Goal: Task Accomplishment & Management: Manage account settings

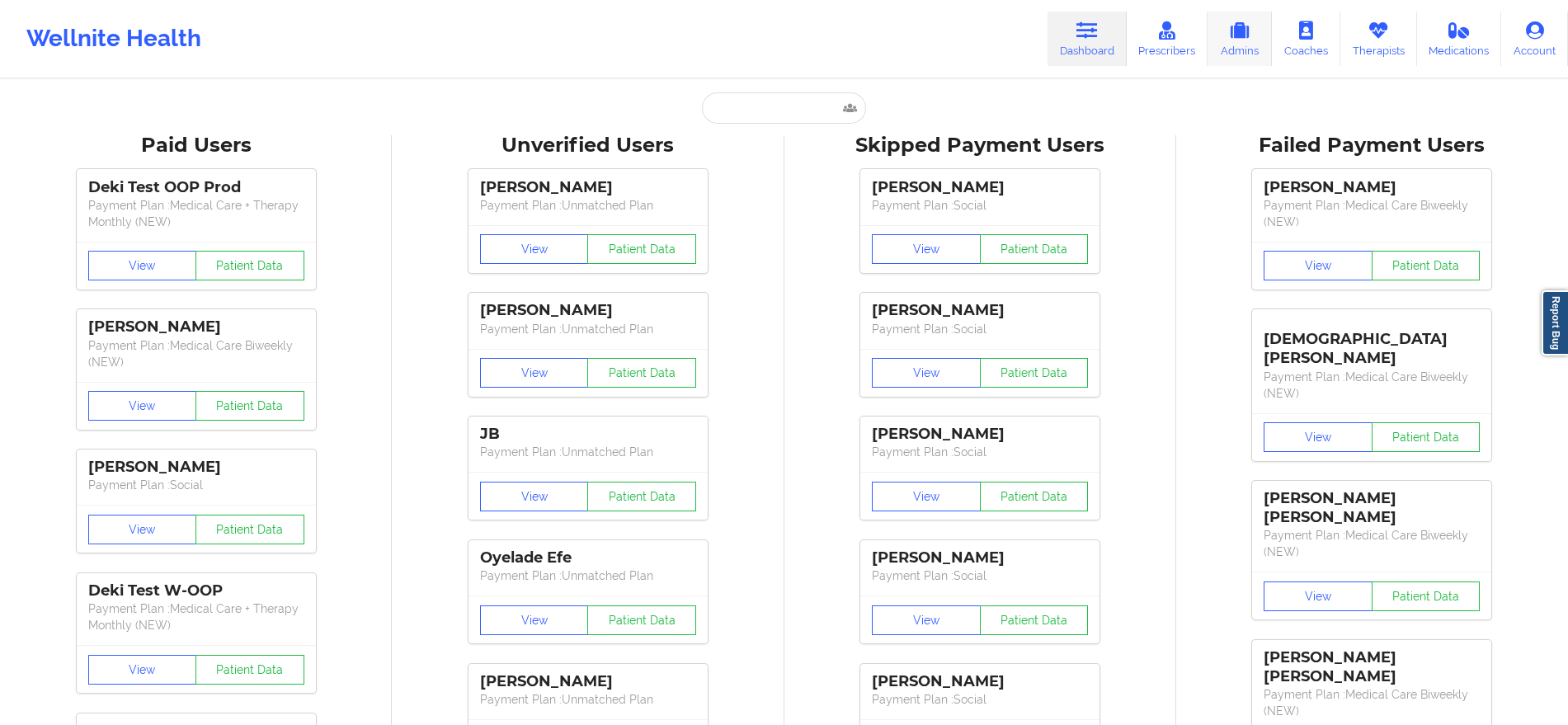
click at [1236, 41] on link "Admins" at bounding box center [1240, 39] width 65 height 54
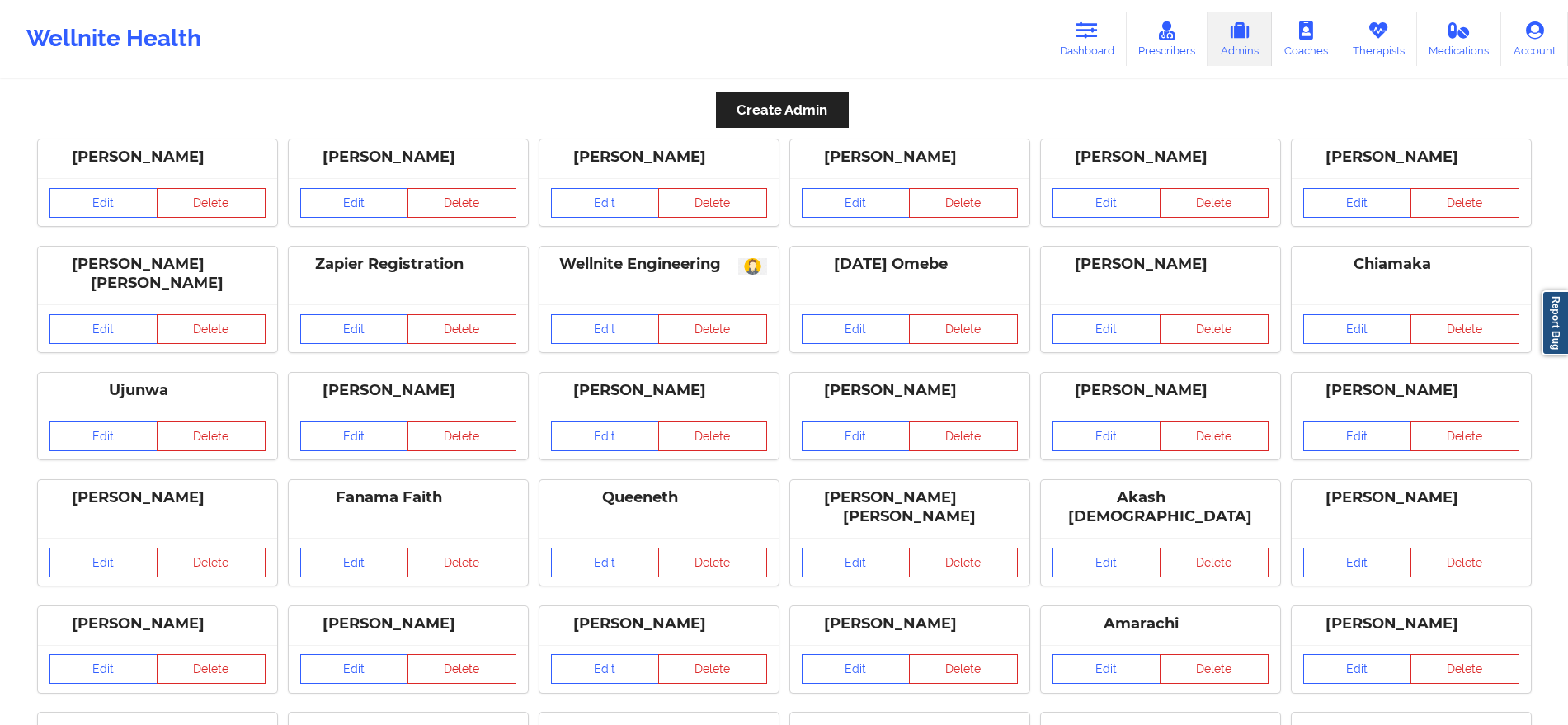
scroll to position [723, 0]
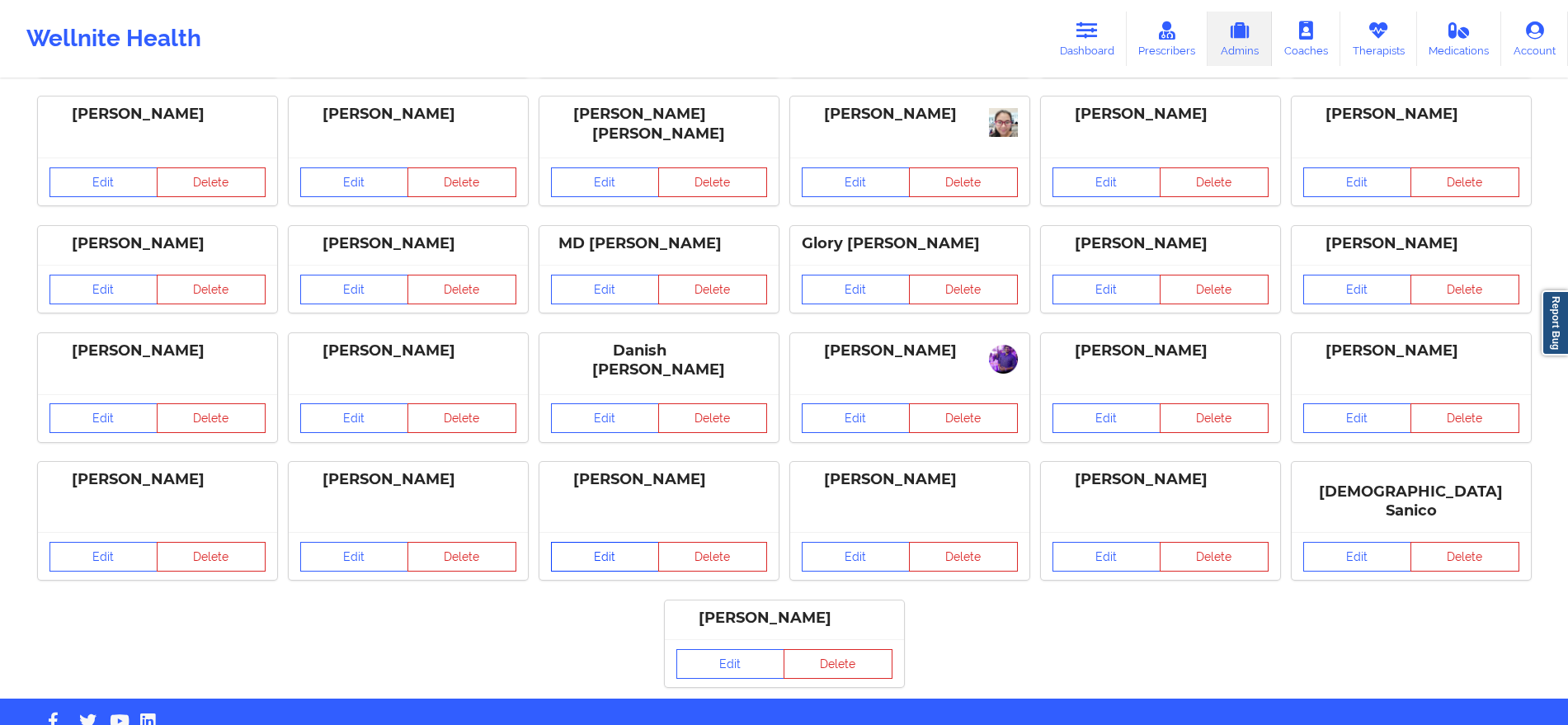
click at [642, 541] on link "Edit" at bounding box center [605, 556] width 109 height 30
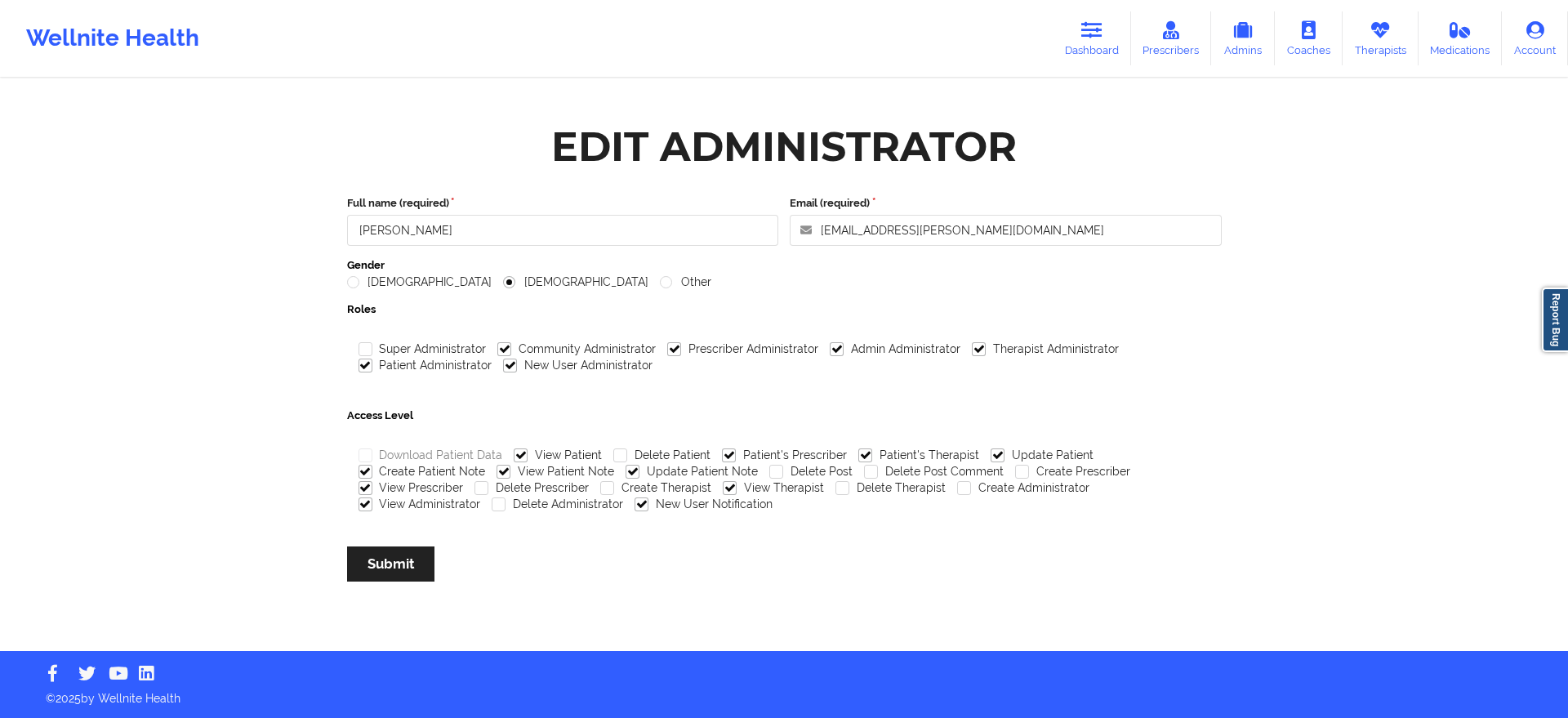
click at [1454, 322] on div "Wellnite Health Dashboard Prescribers Admins Coaches Therapists Medications Acc…" at bounding box center [784, 325] width 1568 height 651
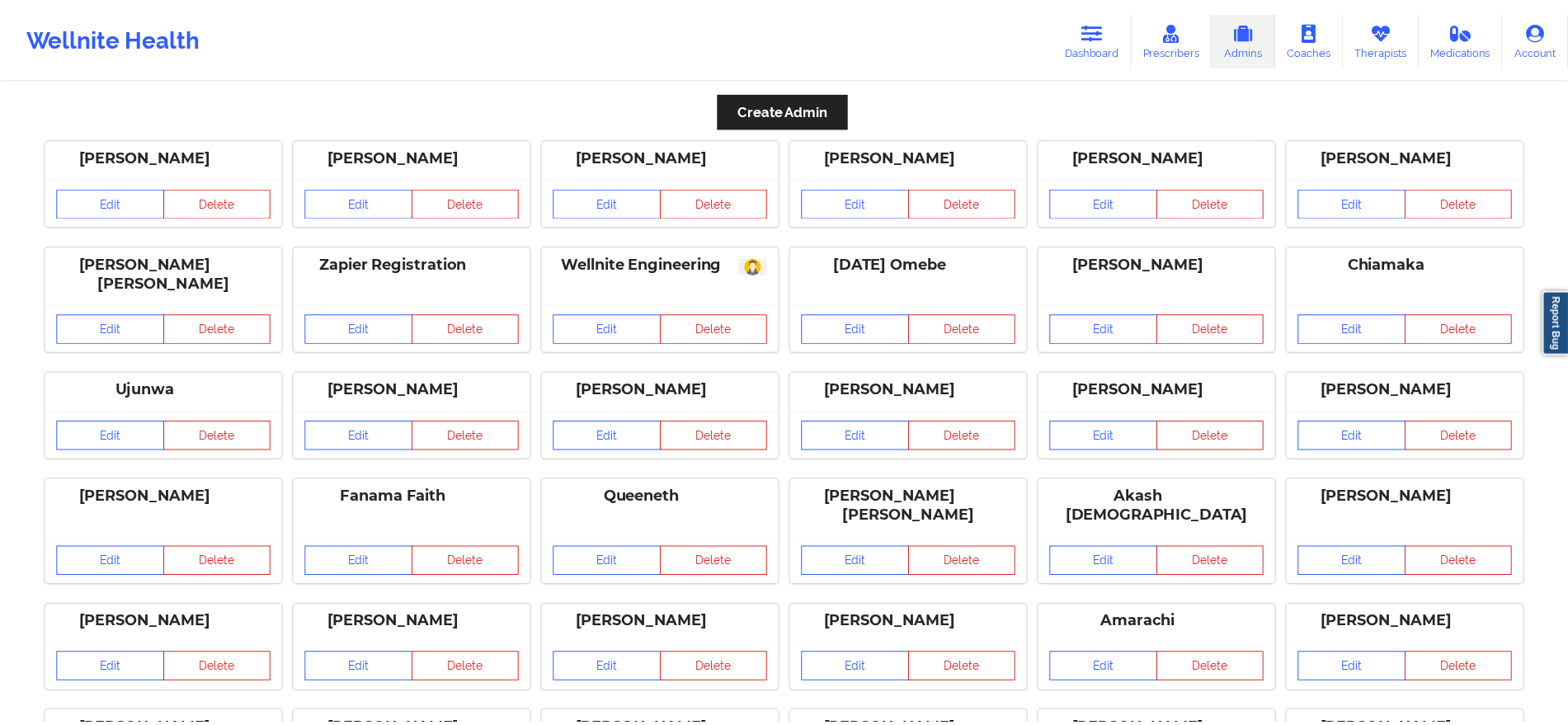
scroll to position [723, 0]
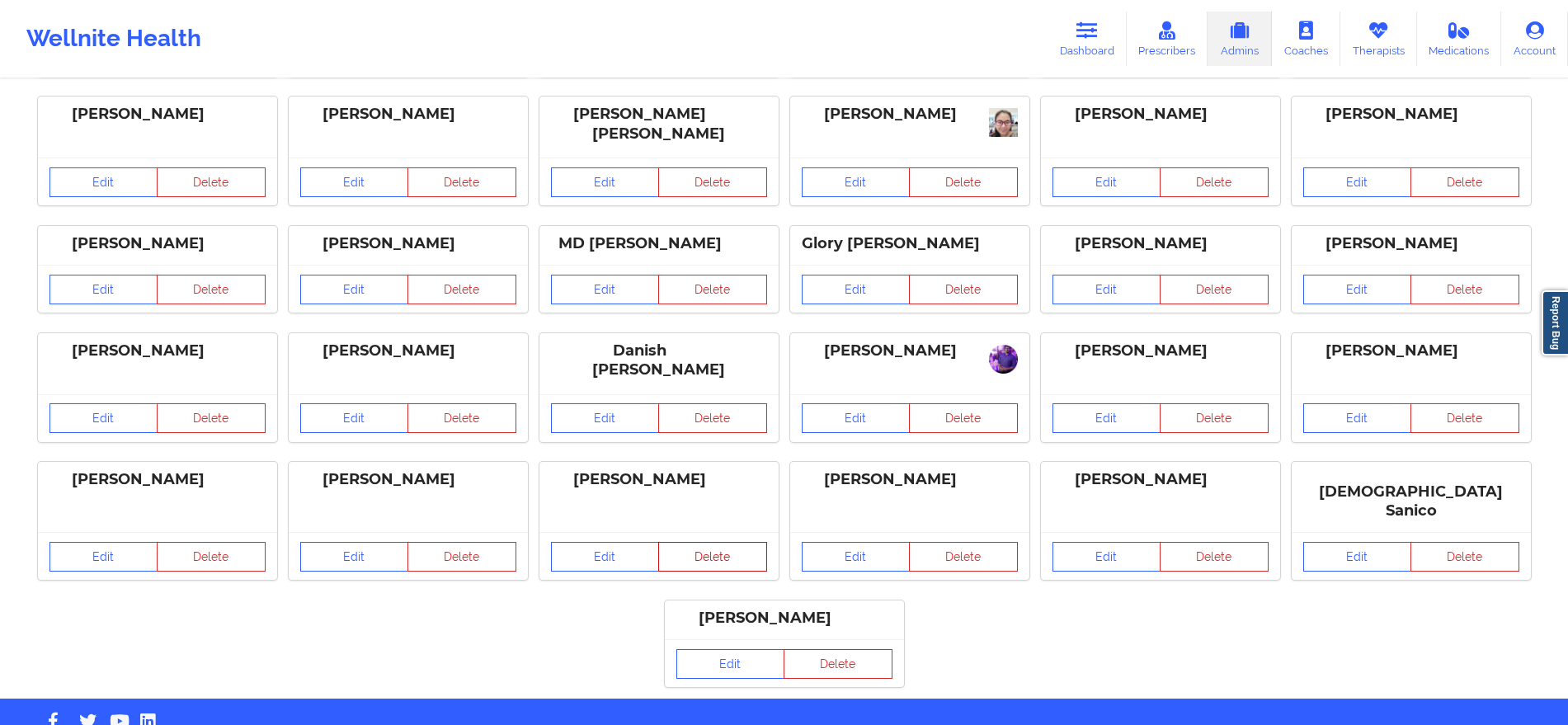
click at [704, 541] on button "Delete" at bounding box center [712, 556] width 109 height 30
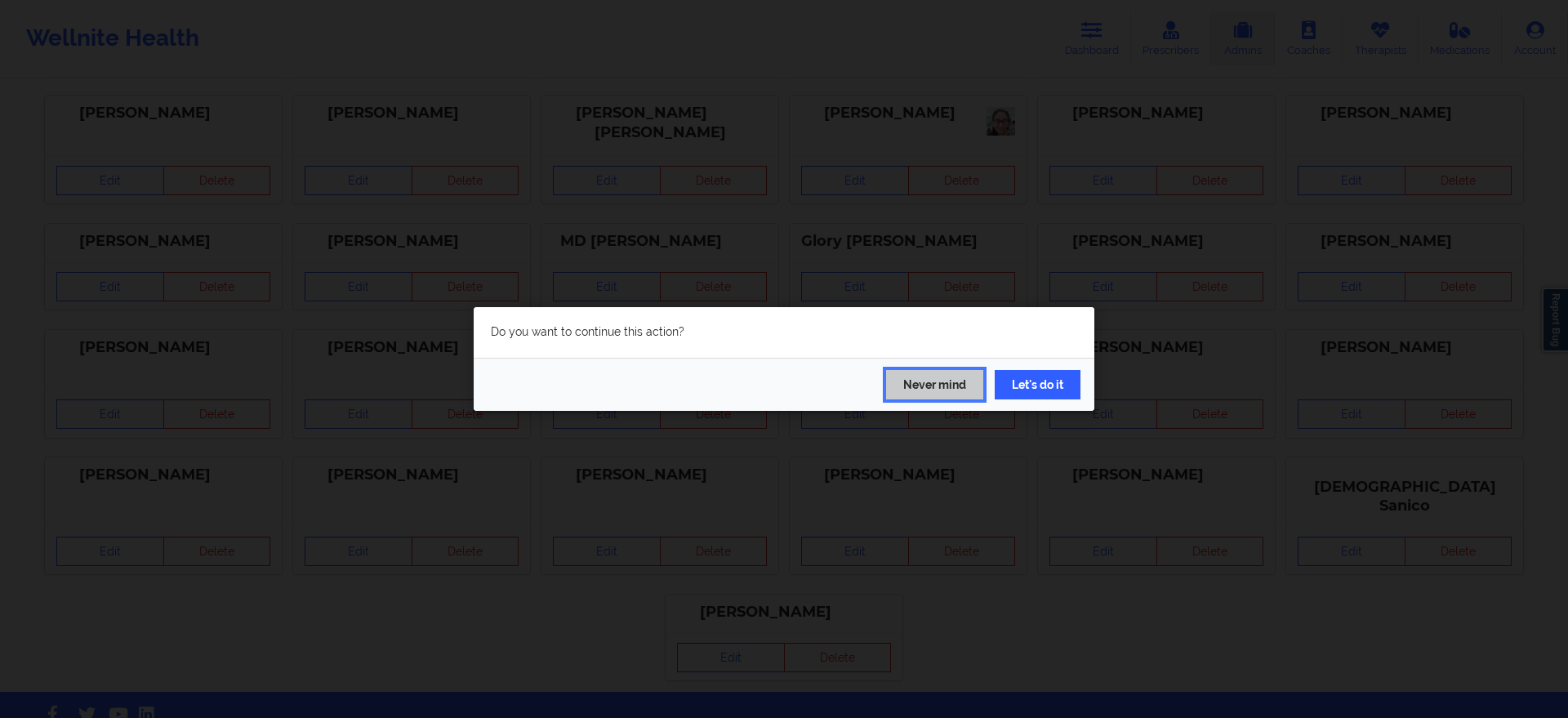
click at [918, 378] on button "Never mind" at bounding box center [934, 385] width 97 height 29
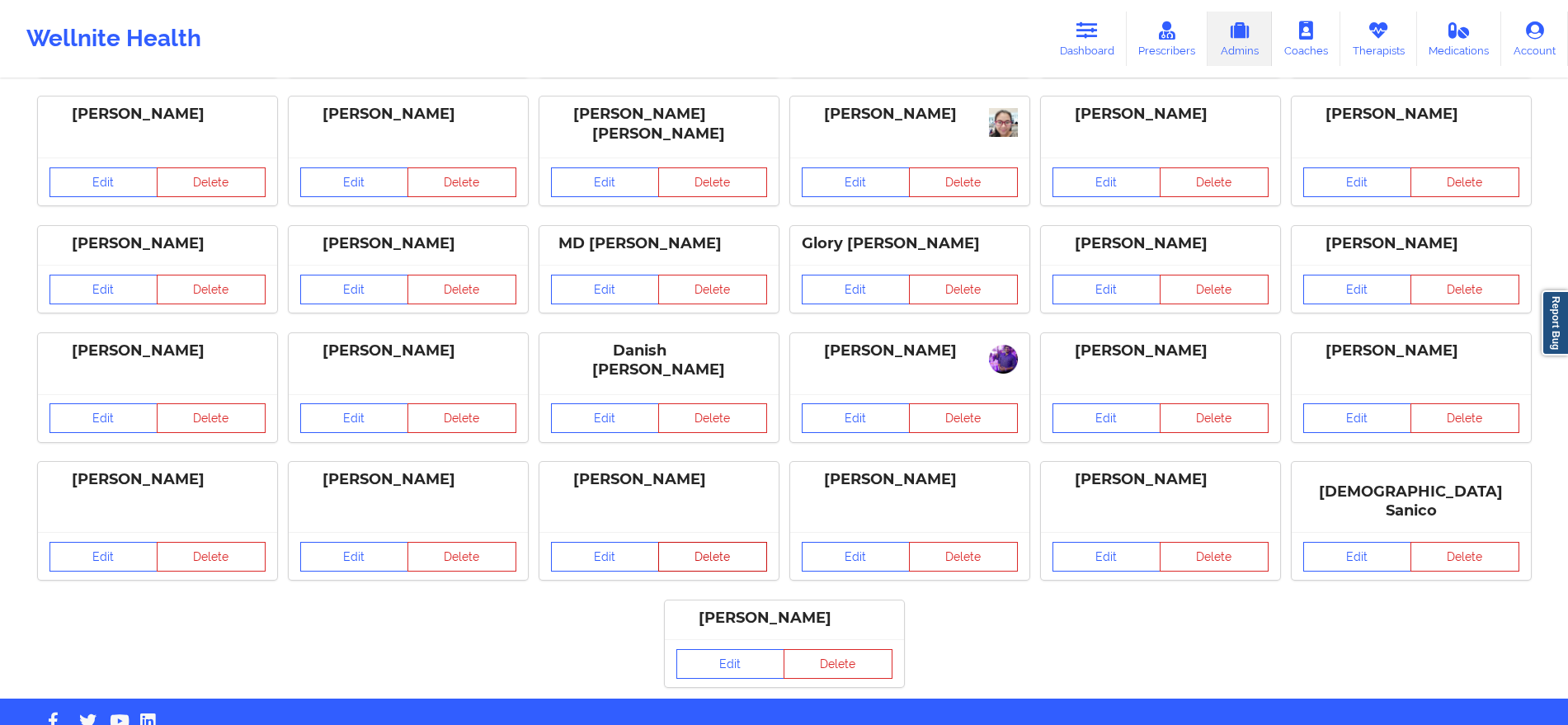
click at [718, 541] on button "Delete" at bounding box center [712, 556] width 109 height 30
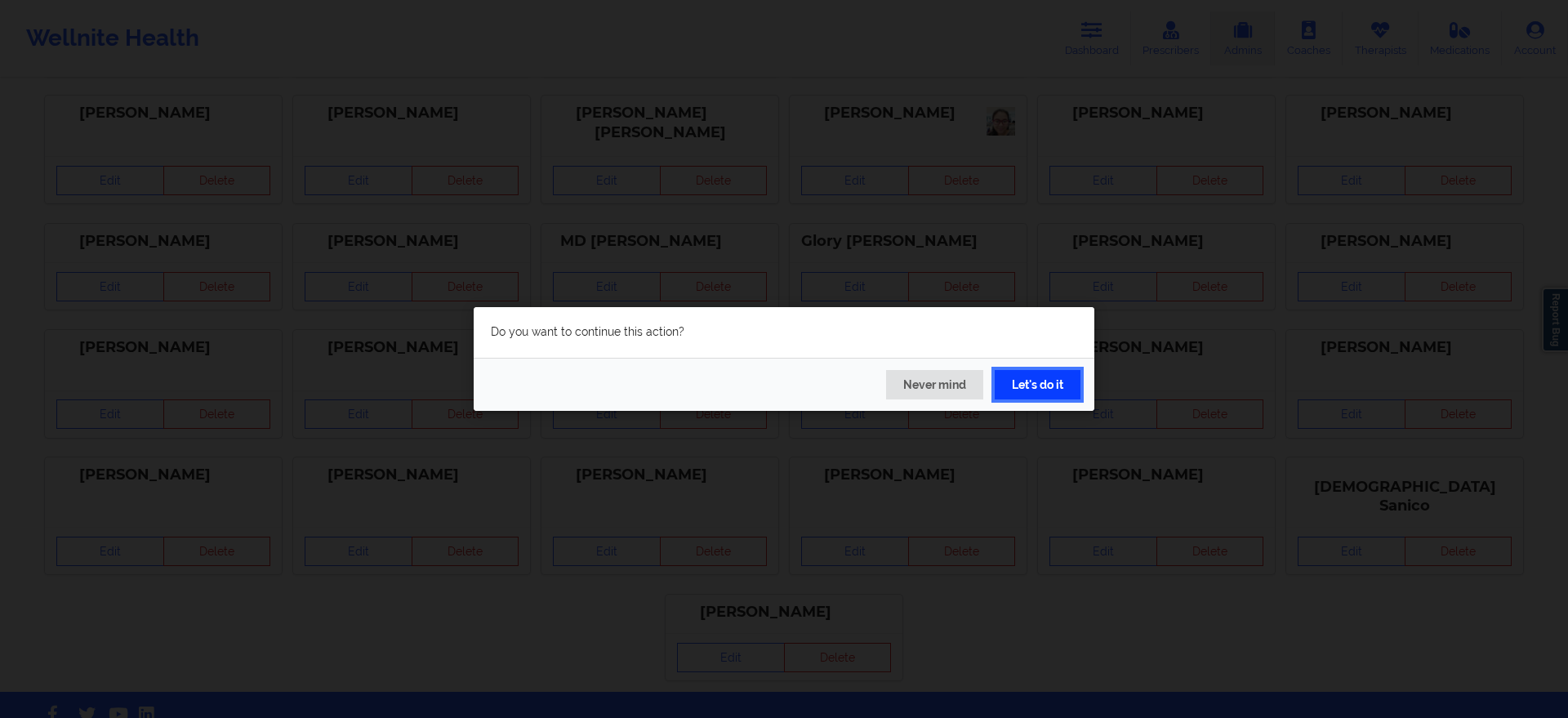
click at [1062, 382] on button "Let's do it" at bounding box center [1038, 385] width 86 height 29
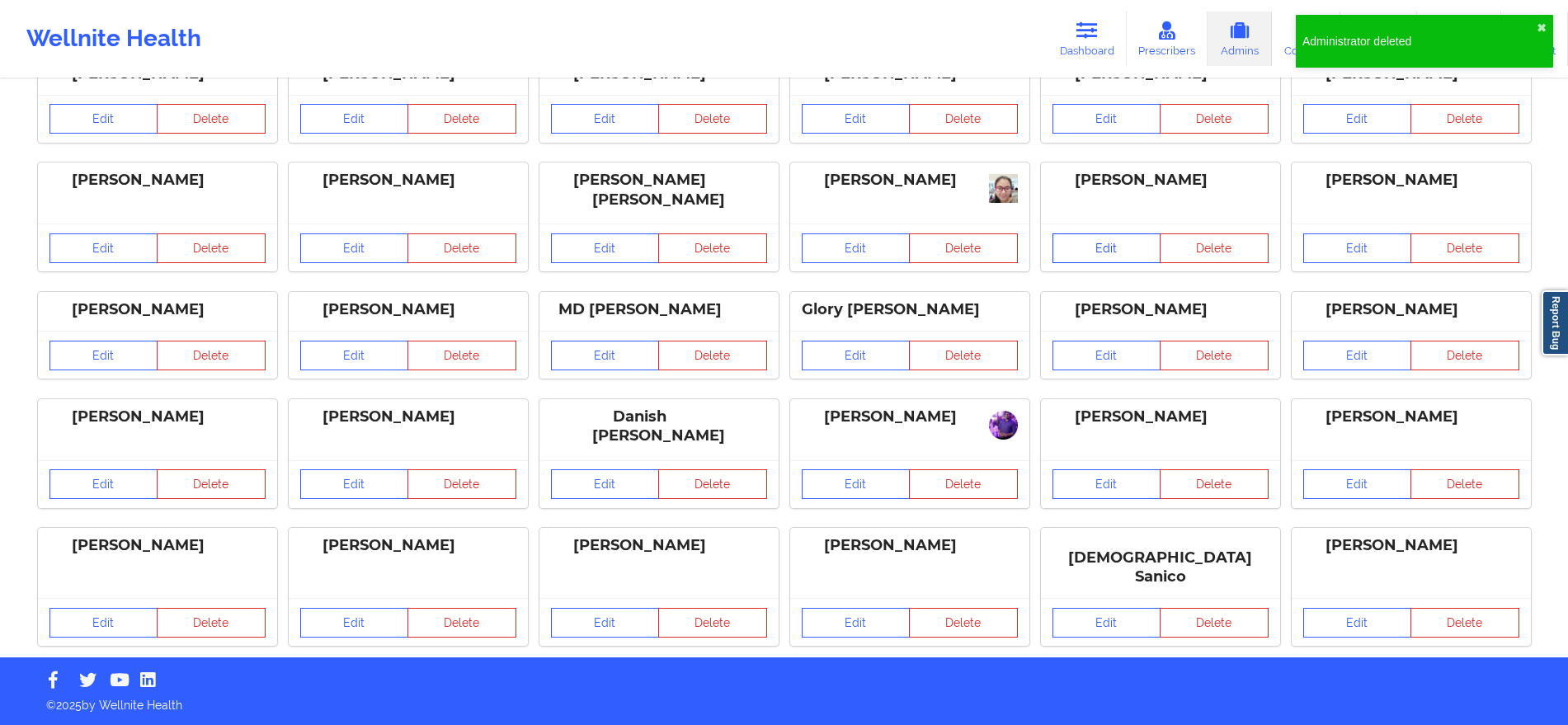
scroll to position [616, 0]
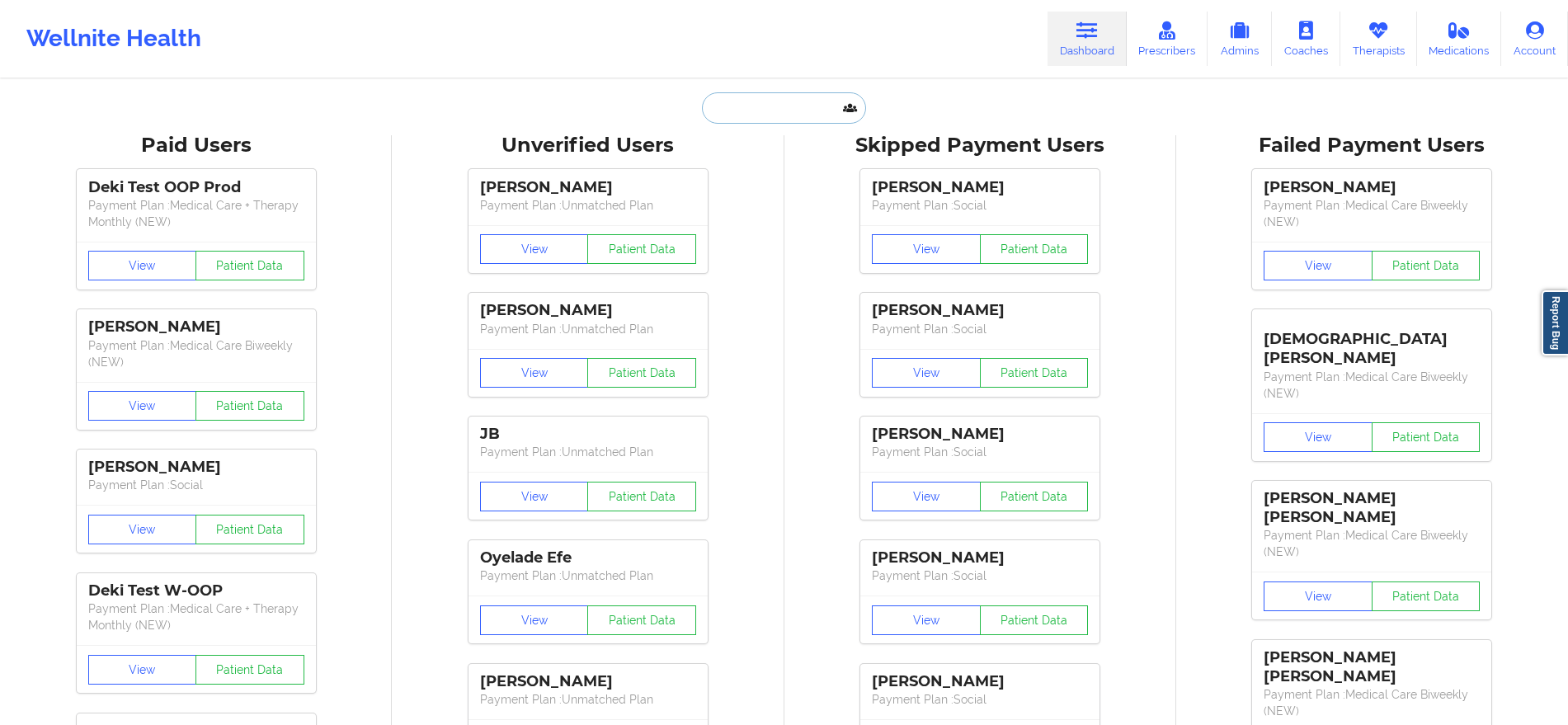
click at [789, 109] on input "text" at bounding box center [784, 108] width 163 height 31
paste input "novaleigh piland"
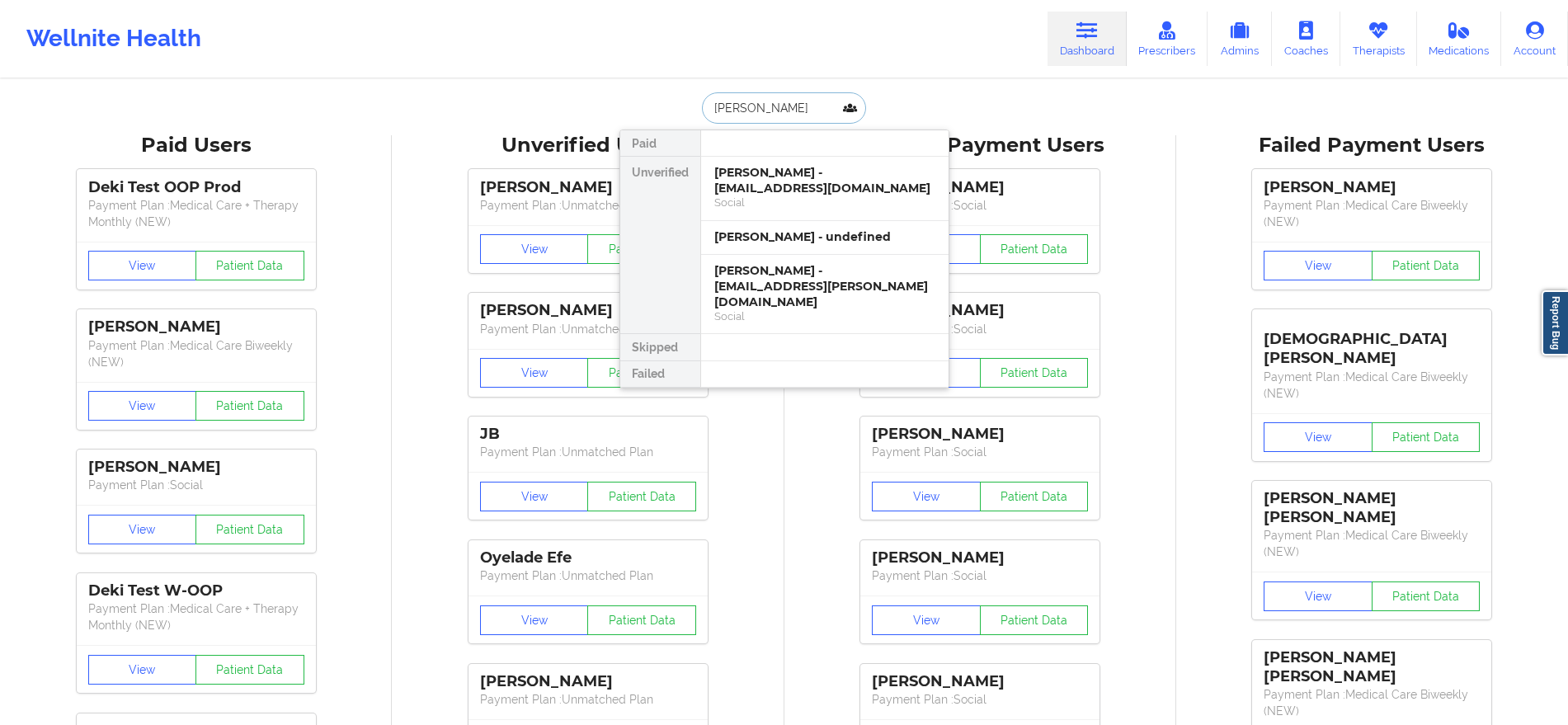
type input "novaleigh piland"
click at [784, 279] on div "Novaleigh Piland - srenae.allen@gmail.com" at bounding box center [824, 286] width 221 height 46
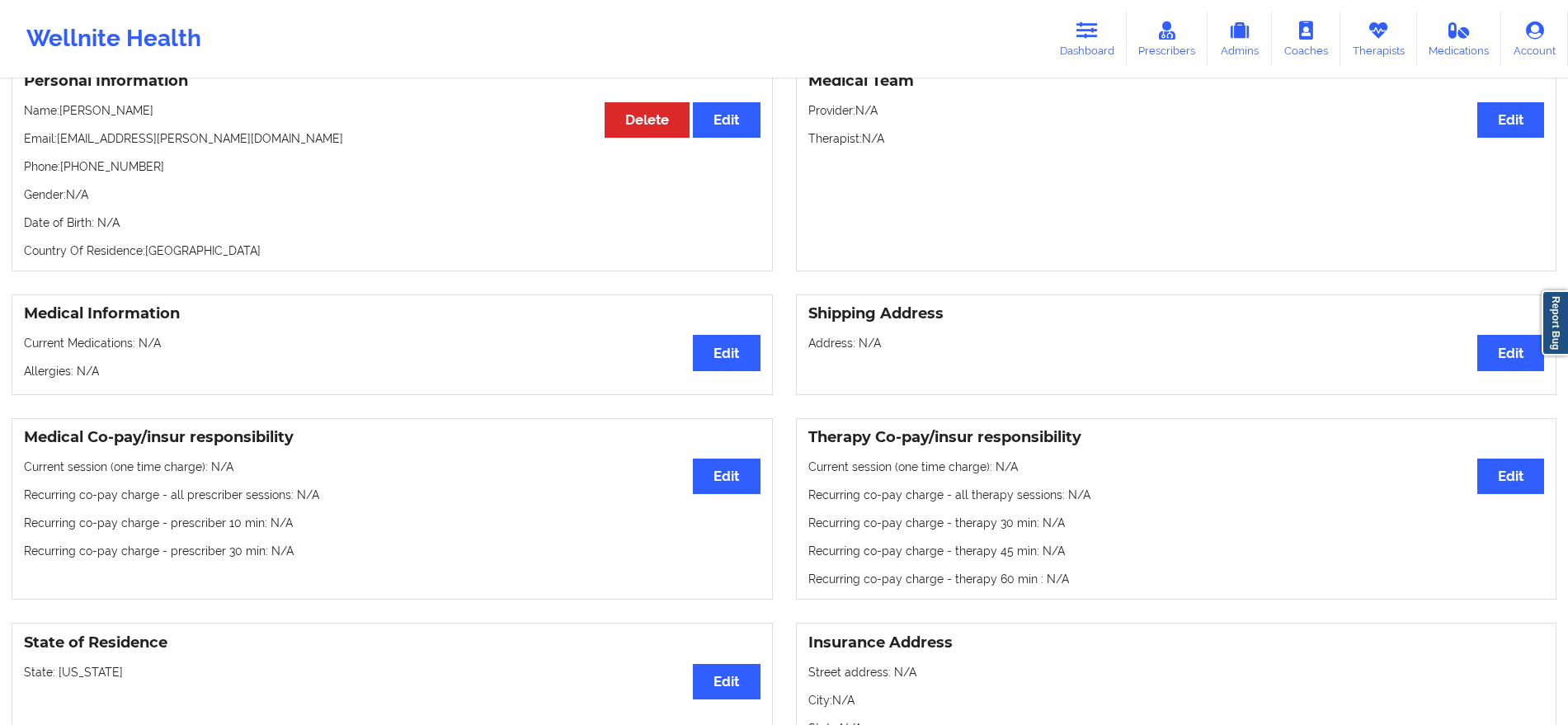
scroll to position [1, 0]
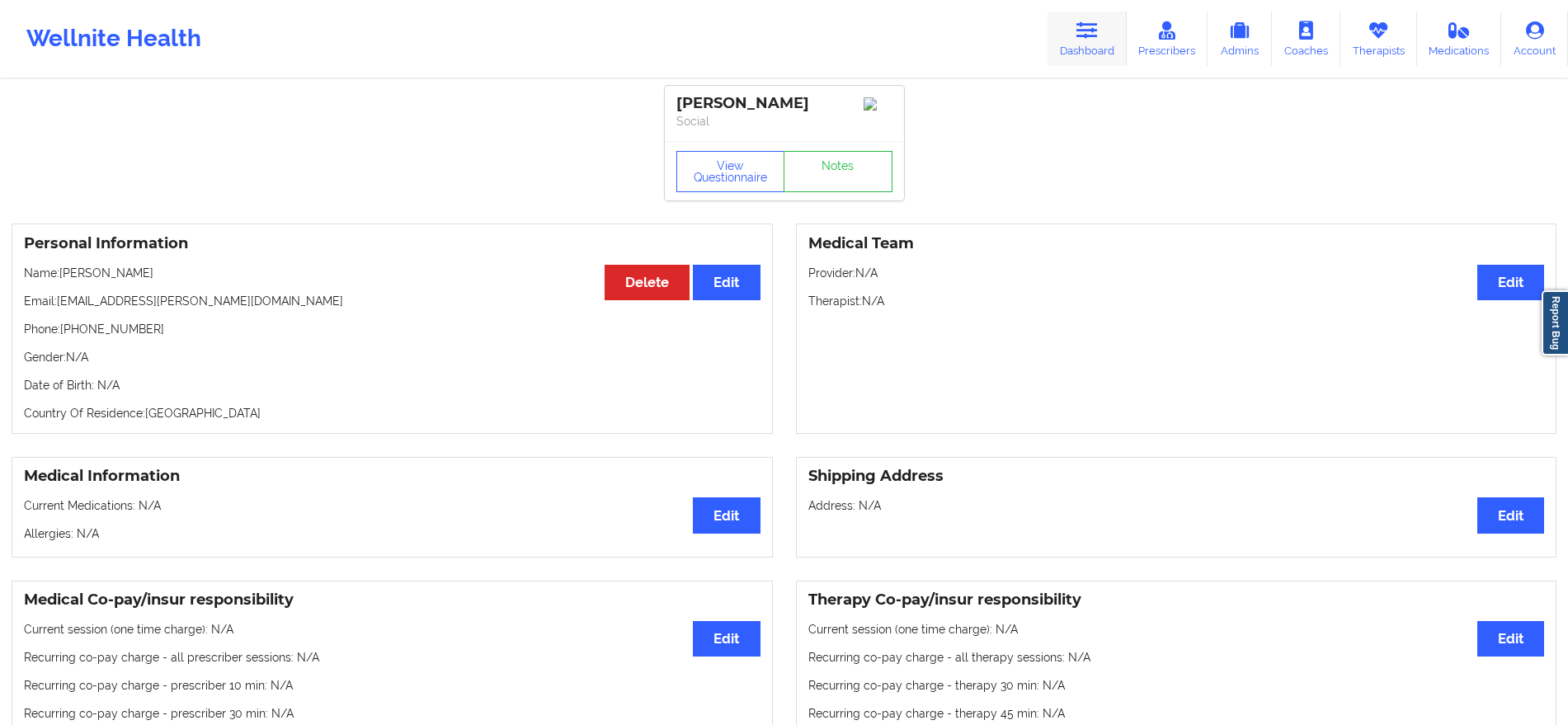
click at [1078, 35] on link "Dashboard" at bounding box center [1086, 39] width 79 height 54
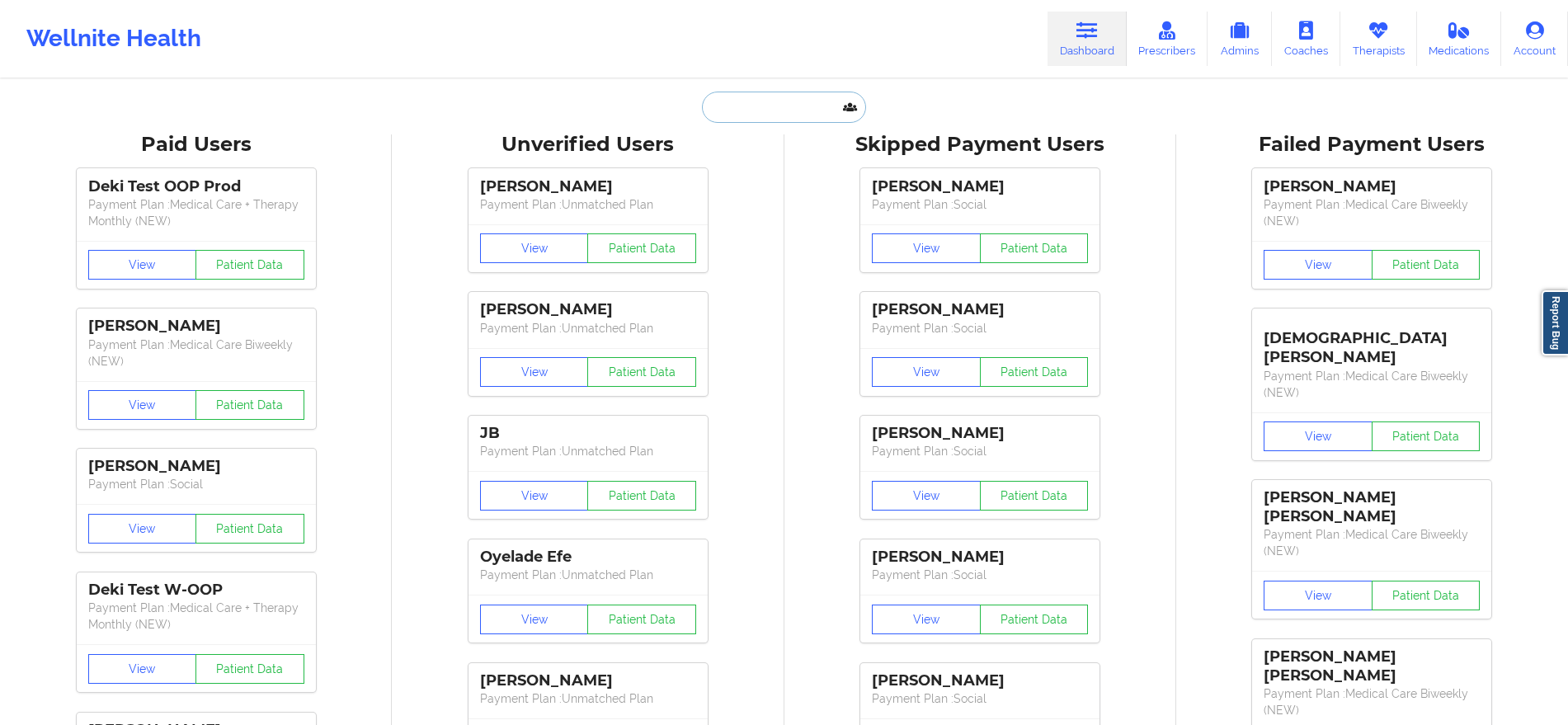
click at [735, 93] on input "text" at bounding box center [784, 107] width 163 height 31
paste input "novaleigh piland"
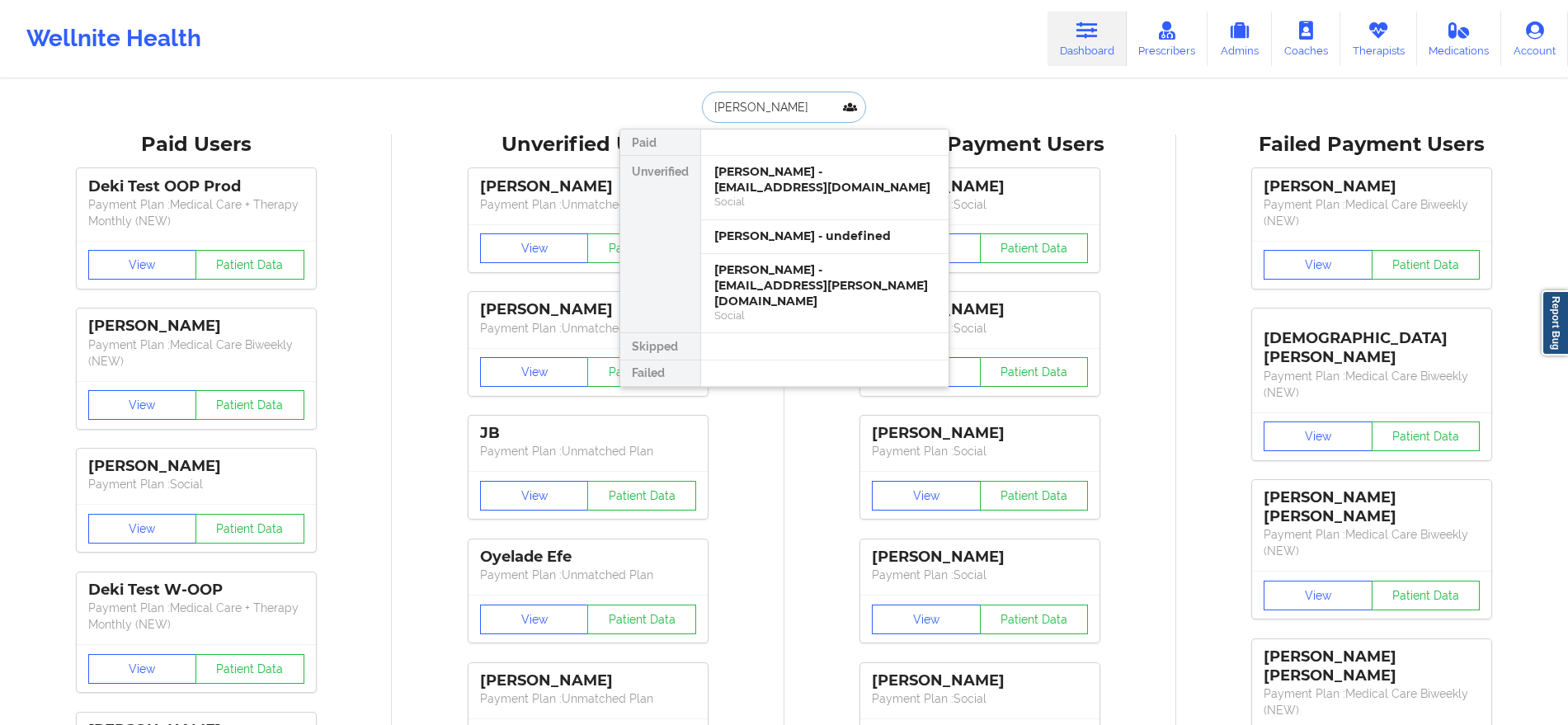
type input "novaleigh piland"
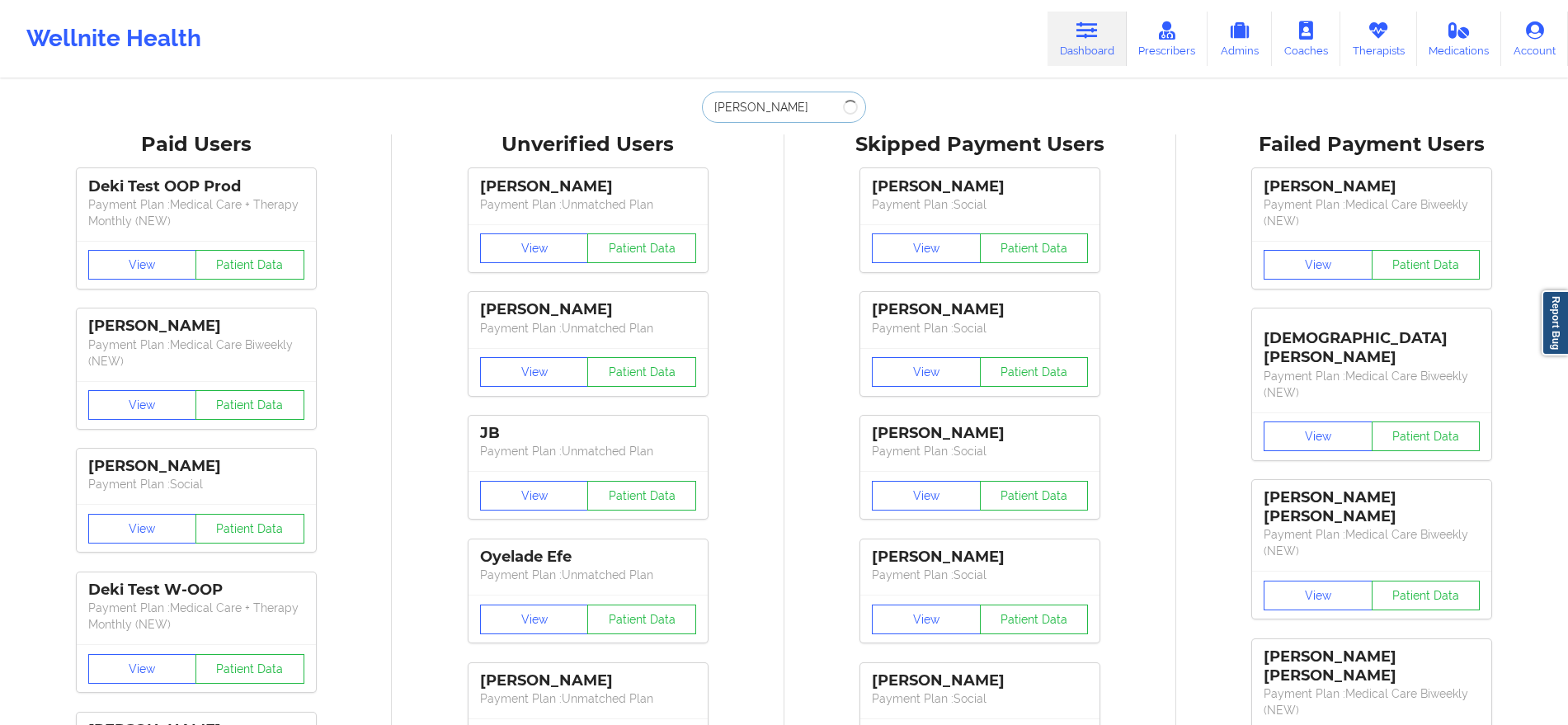
click at [806, 108] on input "novaleigh piland" at bounding box center [784, 107] width 163 height 31
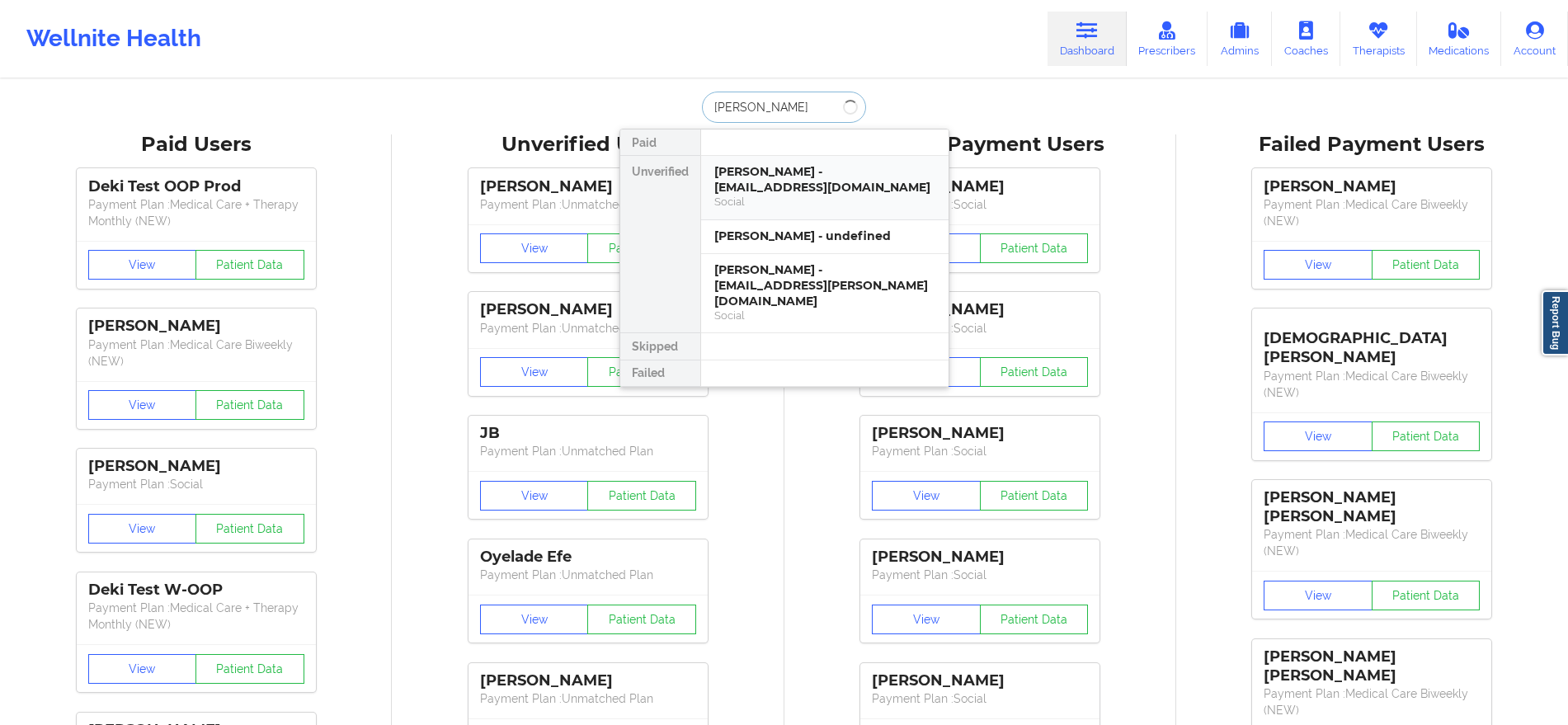
click at [795, 202] on div "Social" at bounding box center [824, 201] width 221 height 14
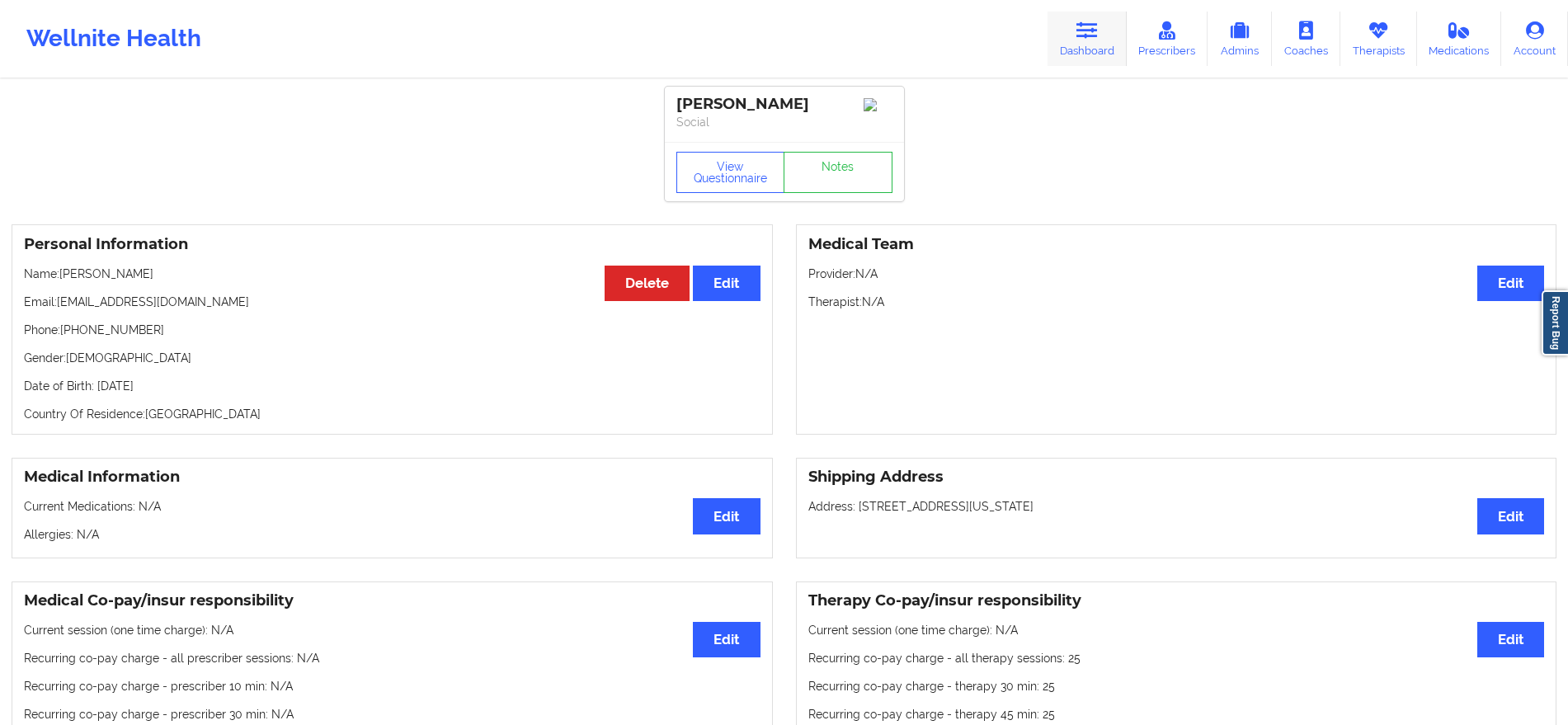
click at [1097, 35] on icon at bounding box center [1086, 30] width 21 height 18
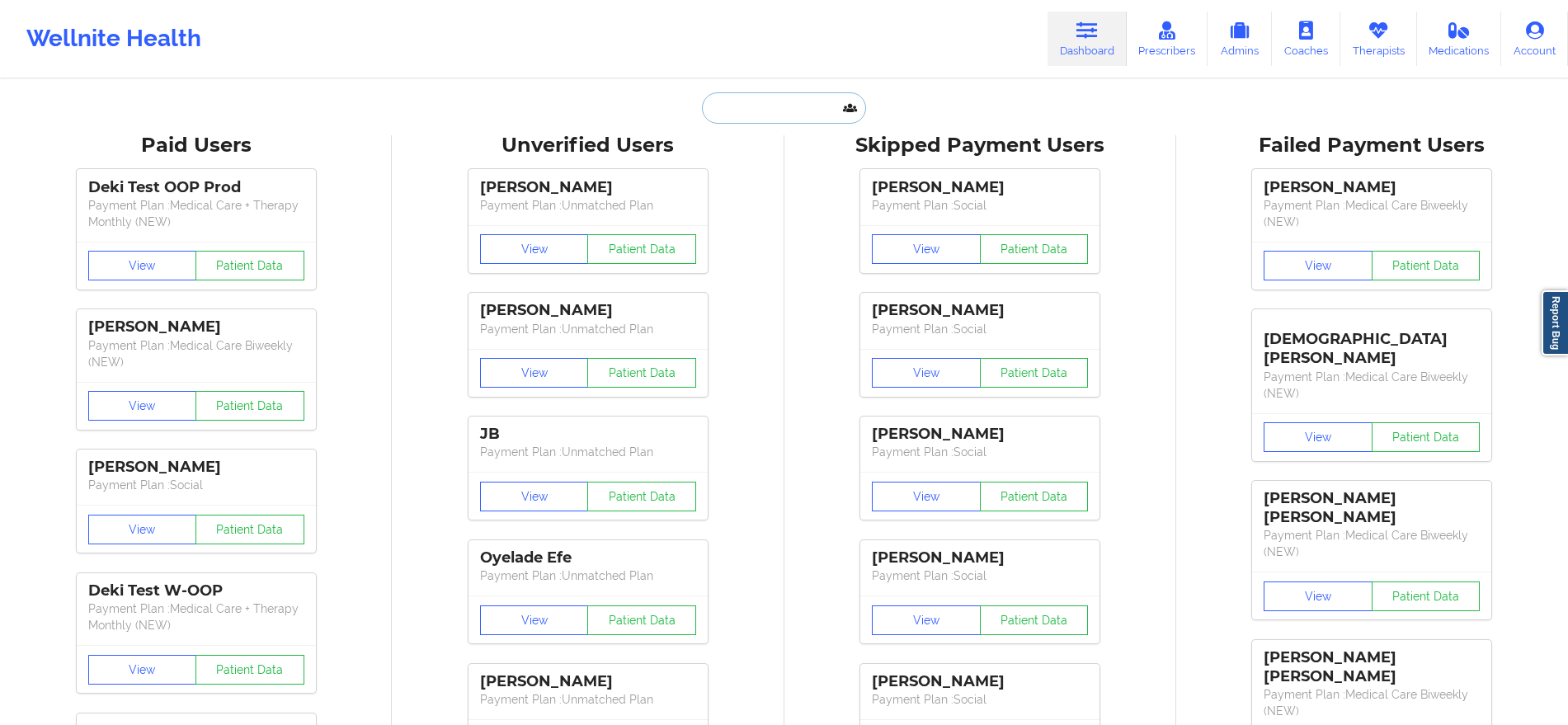
click at [806, 114] on input "text" at bounding box center [784, 108] width 163 height 31
paste input "novaleigh piland"
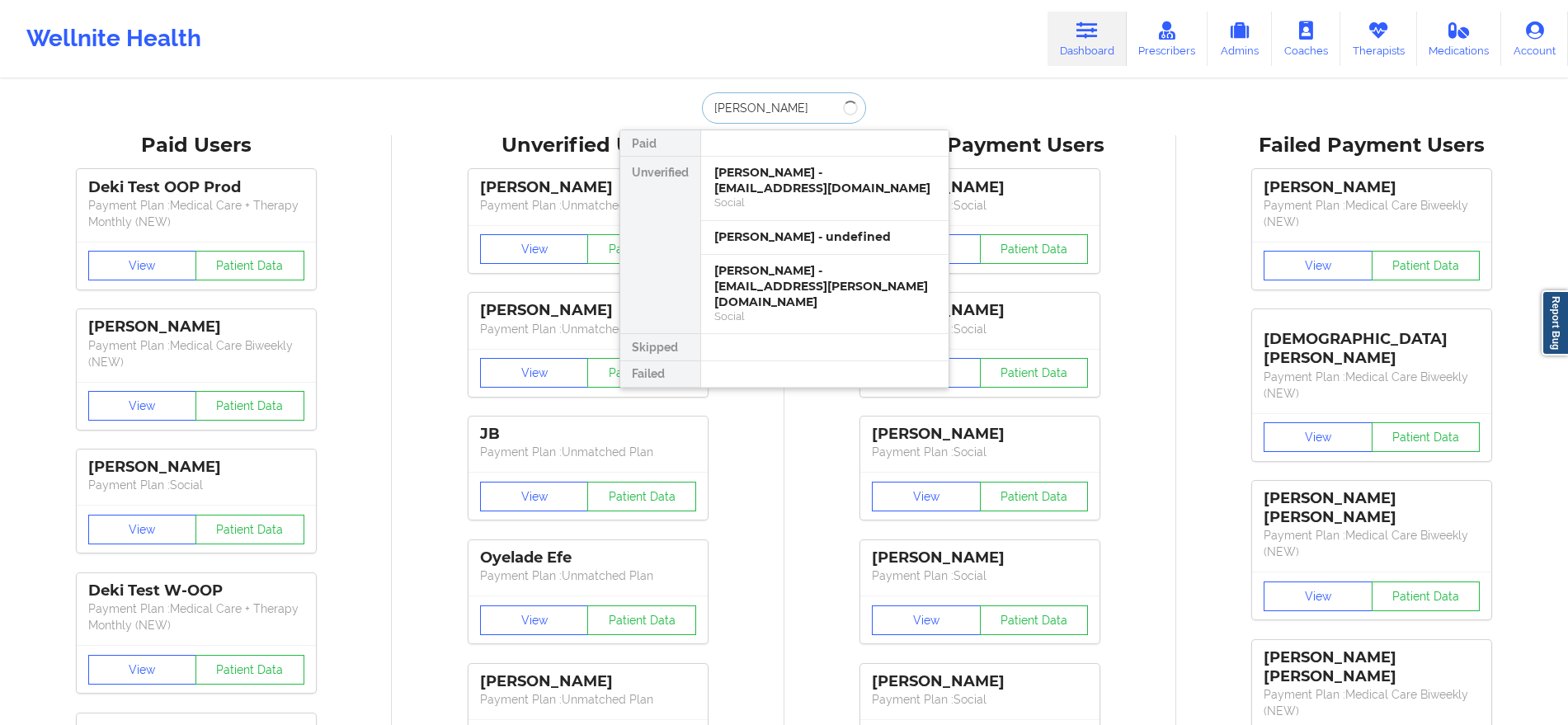
type input "novaleigh piland"
click at [760, 289] on div "Novaleigh Piland - srenae.allen@gmail.com" at bounding box center [824, 286] width 221 height 46
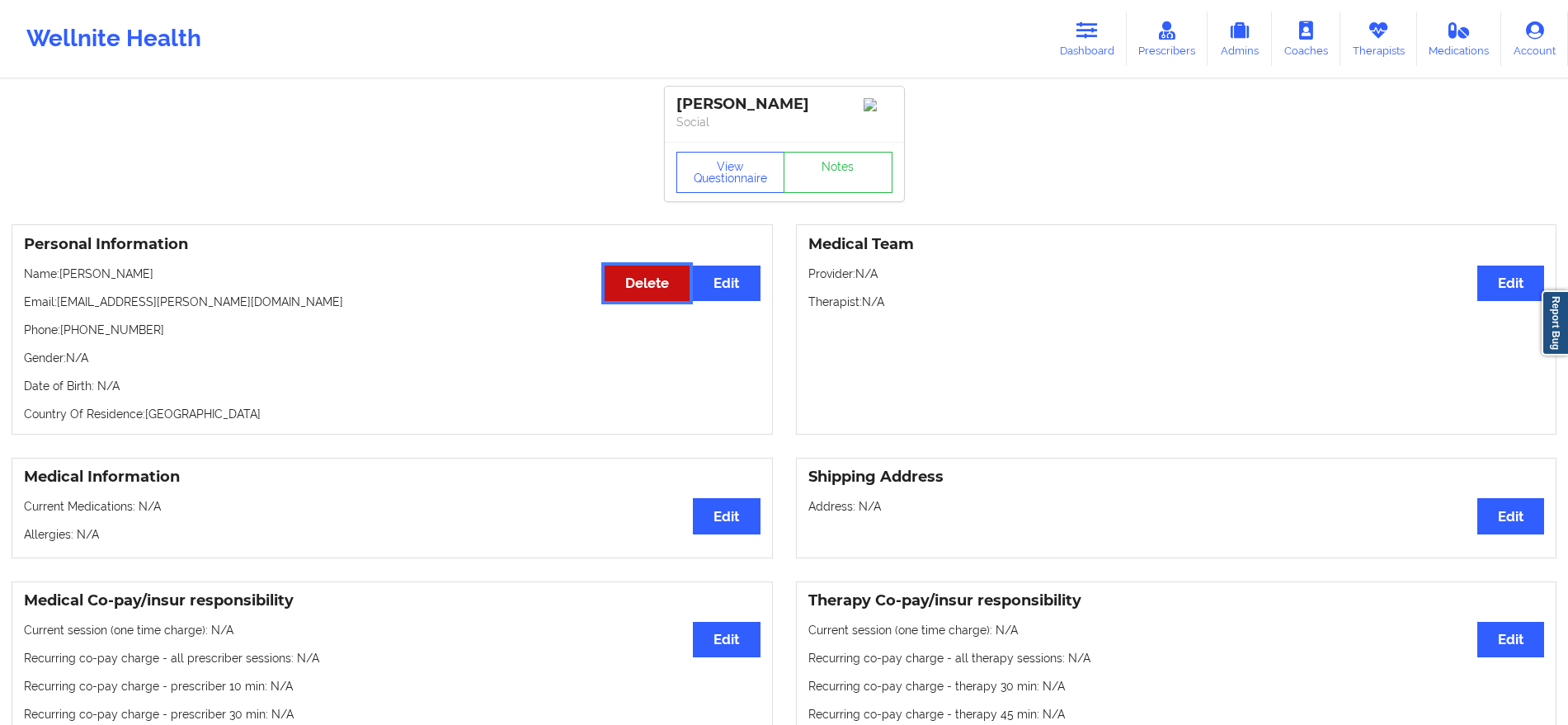
click at [619, 283] on button "Delete" at bounding box center [647, 283] width 85 height 36
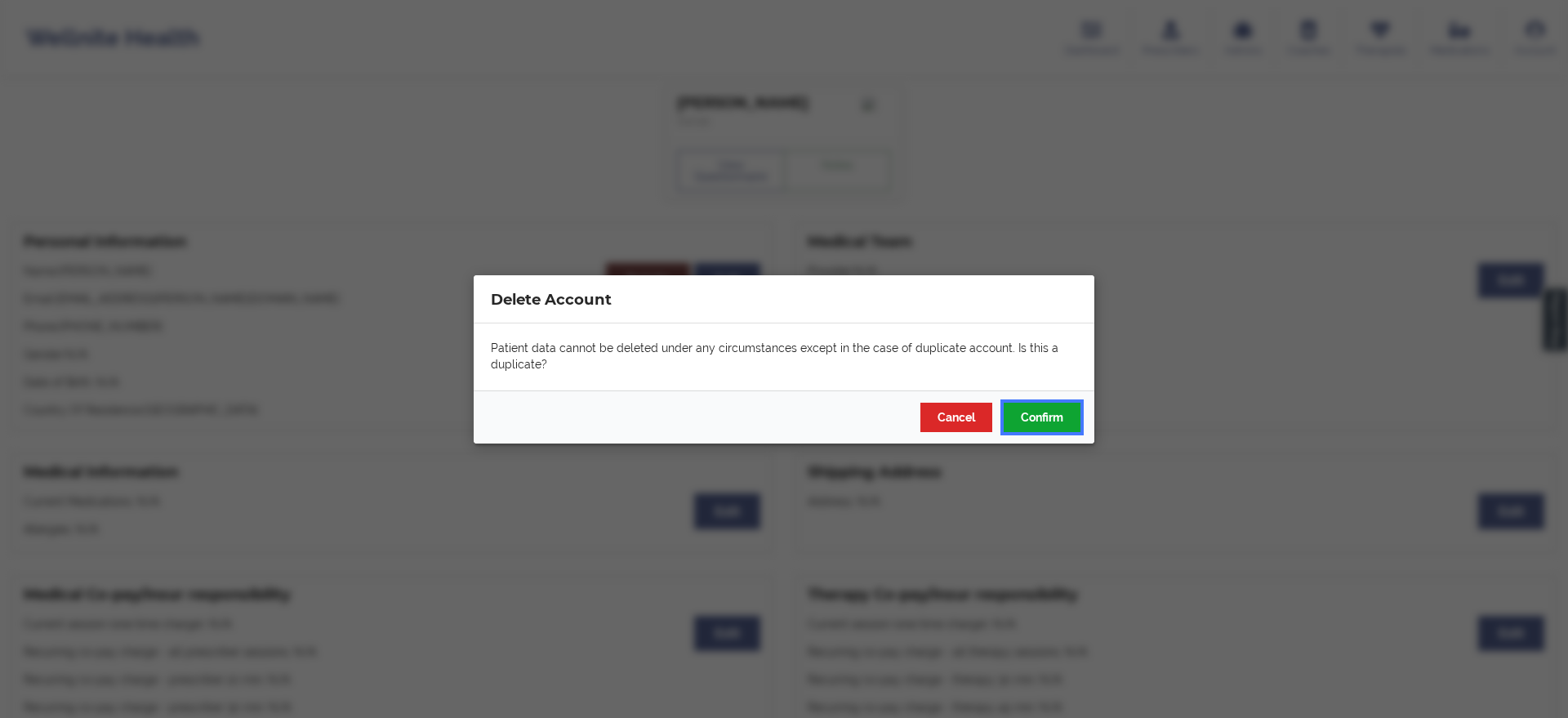
click at [1048, 412] on button "Confirm" at bounding box center [1042, 416] width 77 height 29
